Goal: Transaction & Acquisition: Purchase product/service

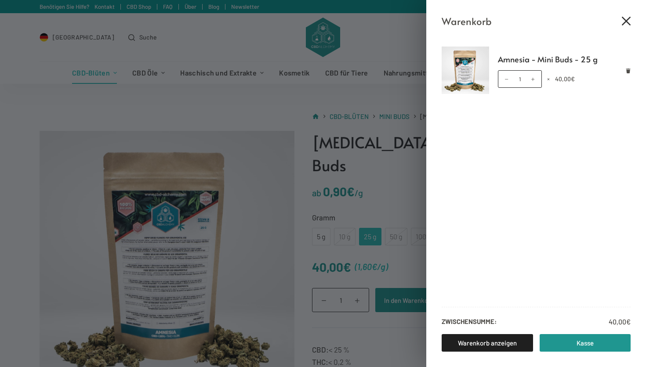
click at [626, 20] on icon "Close cart drawer" at bounding box center [625, 21] width 9 height 9
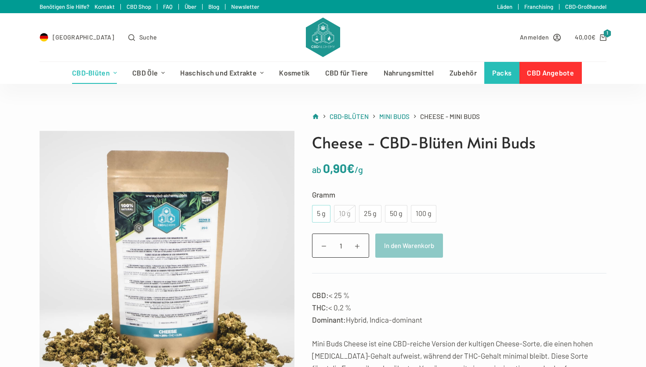
click at [323, 215] on div "5 g" at bounding box center [321, 213] width 8 height 11
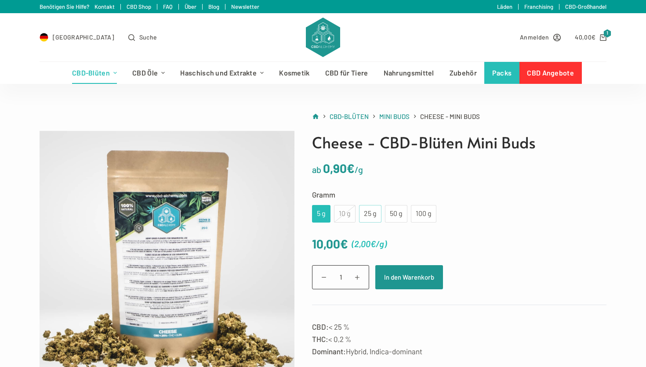
click at [368, 220] on div "25 g" at bounding box center [370, 214] width 22 height 18
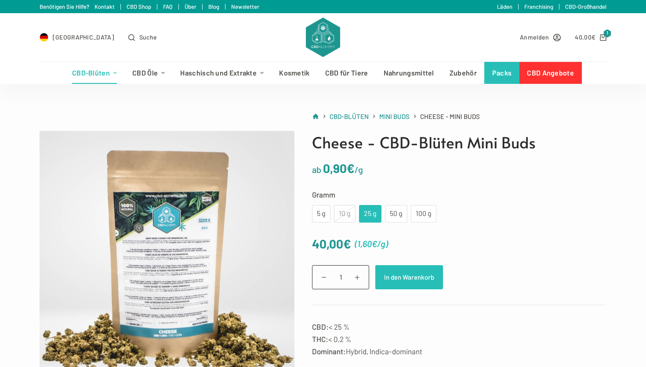
click at [422, 283] on button "In den Warenkorb" at bounding box center [409, 277] width 68 height 24
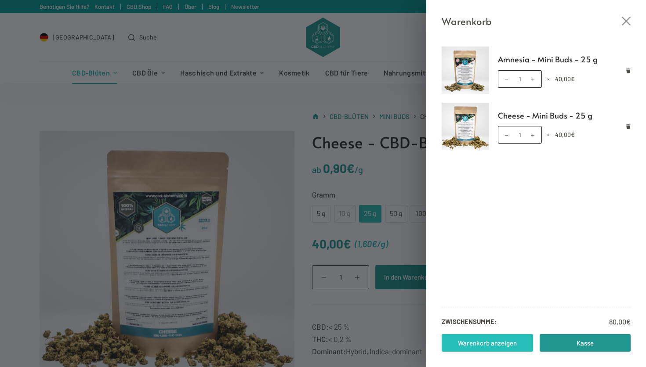
click at [494, 348] on link "Warenkorb anzeigen" at bounding box center [486, 343] width 91 height 18
click at [117, 132] on div "Warenkorb Amnesia - Mini Buds - 25 g Amnesia - Mini Buds - 25 g Menge 1 × 40,00…" at bounding box center [323, 183] width 646 height 367
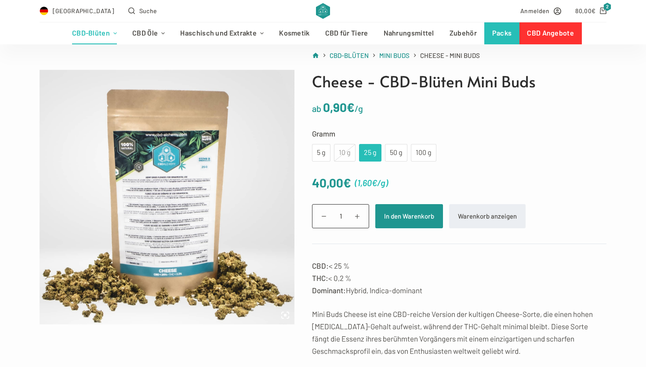
scroll to position [65, 0]
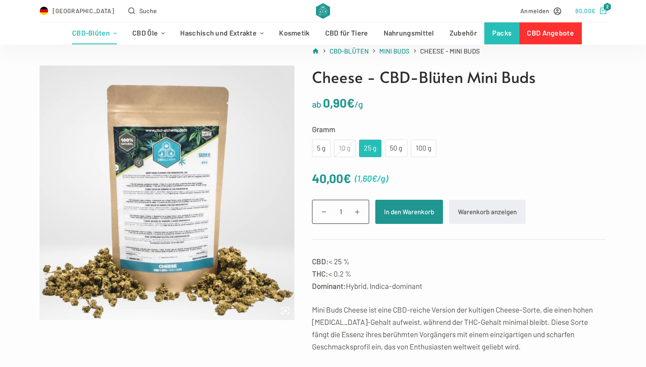
click at [603, 14] on icon "Shopping cart" at bounding box center [602, 10] width 7 height 7
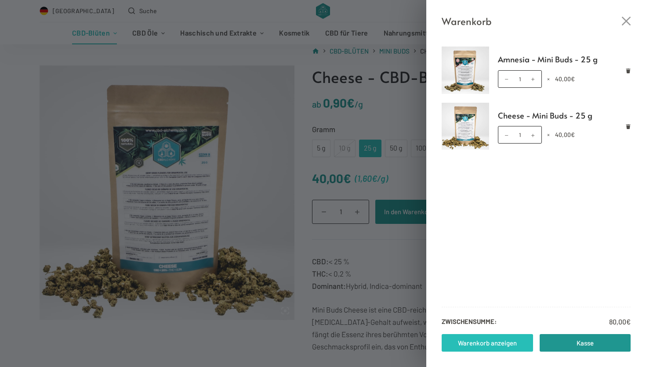
click at [491, 346] on link "Warenkorb anzeigen" at bounding box center [486, 343] width 91 height 18
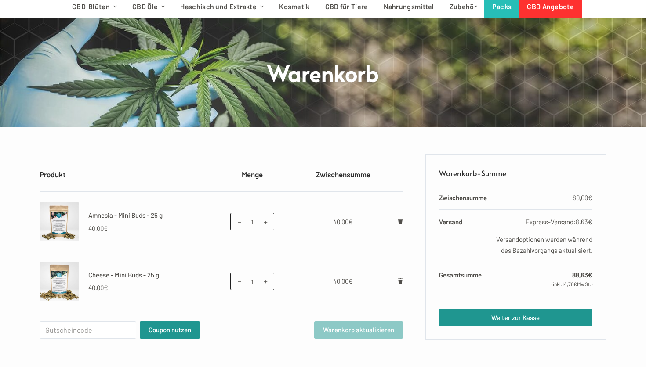
scroll to position [171, 0]
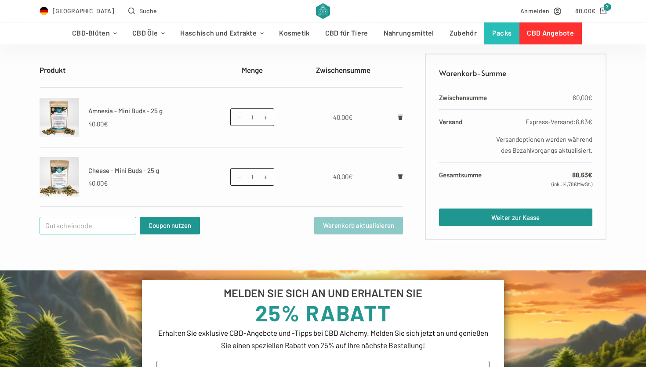
click at [98, 223] on input "Gutschein:" at bounding box center [88, 226] width 97 height 18
paste input "WELCOME25"
type input "WELCOME25"
click at [162, 226] on button "Coupon nutzen" at bounding box center [170, 226] width 60 height 18
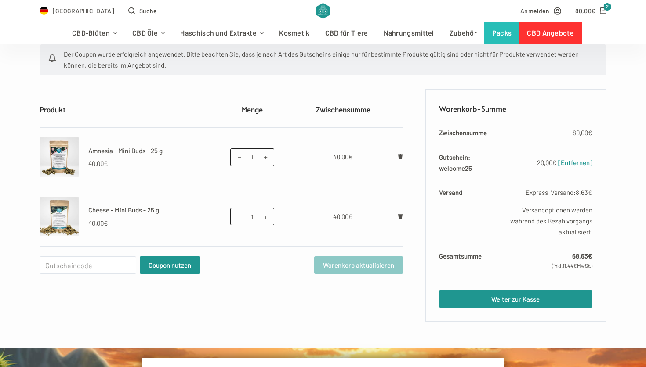
scroll to position [176, 0]
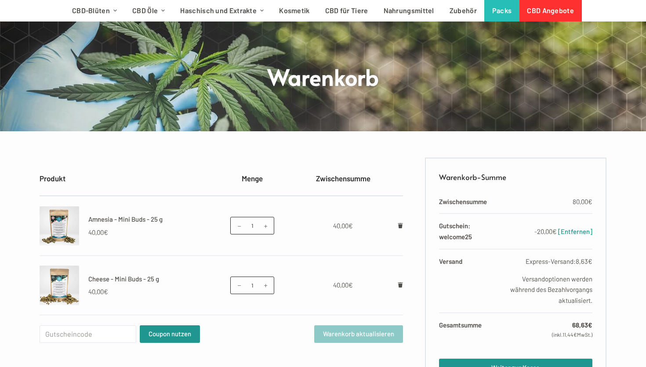
scroll to position [180, 0]
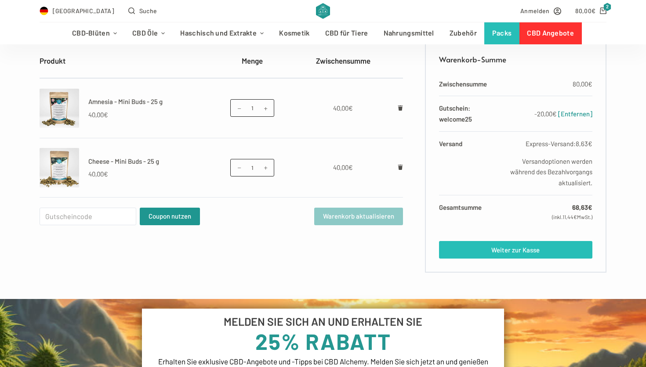
click at [470, 254] on link "Weiter zur Kasse" at bounding box center [515, 250] width 153 height 18
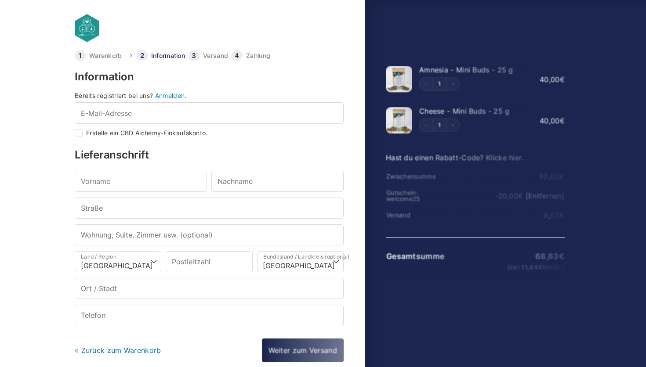
select select "DE-BE"
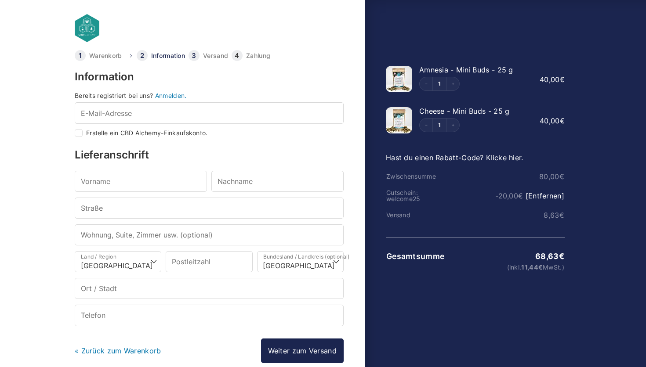
click at [402, 219] on th "Versand" at bounding box center [416, 215] width 60 height 7
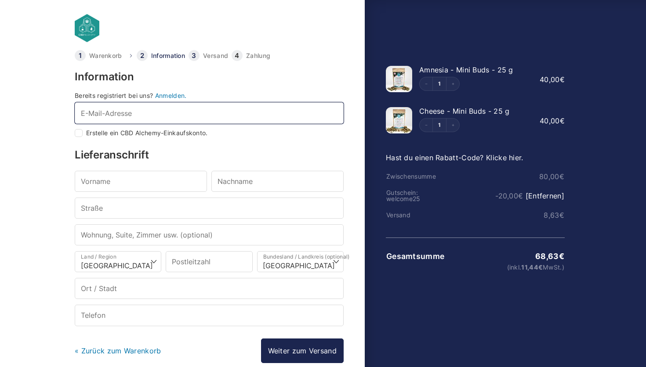
click at [152, 110] on input "E-Mail-Adresse *" at bounding box center [209, 112] width 269 height 21
type input "m"
checkbox input "true"
type input "[EMAIL_ADDRESS][DOMAIN_NAME]"
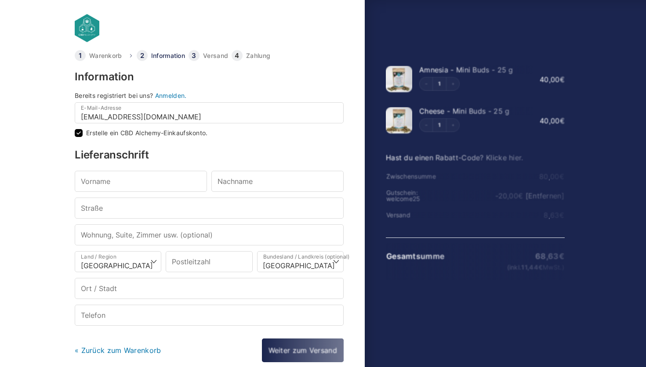
click at [80, 135] on input "Erstelle ein CBD Alchemy-Einkaufskonto." at bounding box center [79, 133] width 8 height 8
checkbox input "false"
